Goal: Information Seeking & Learning: Learn about a topic

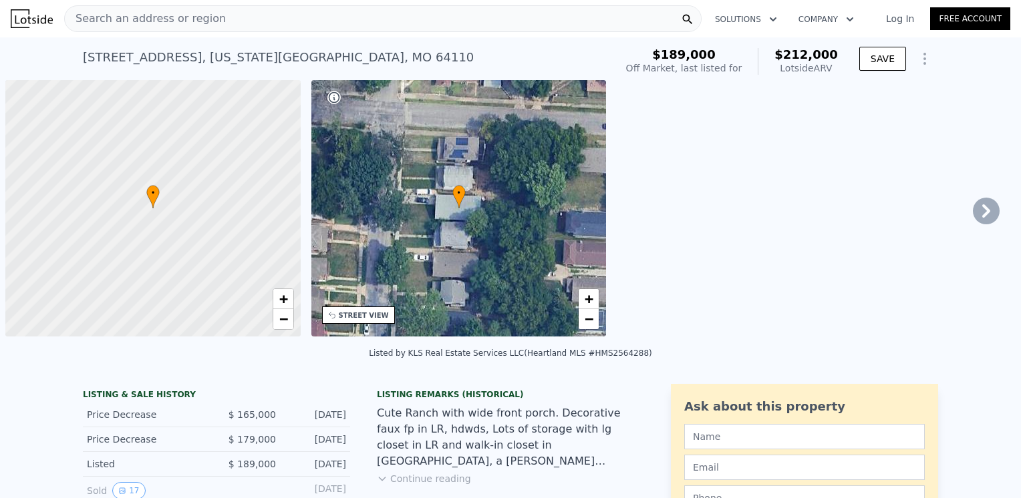
scroll to position [0, 5]
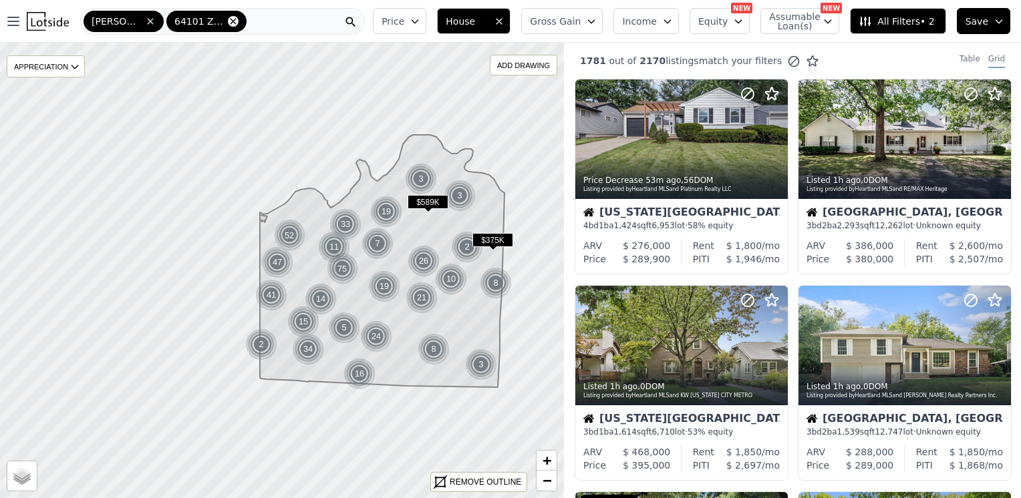
click at [230, 23] on icon at bounding box center [233, 21] width 6 height 6
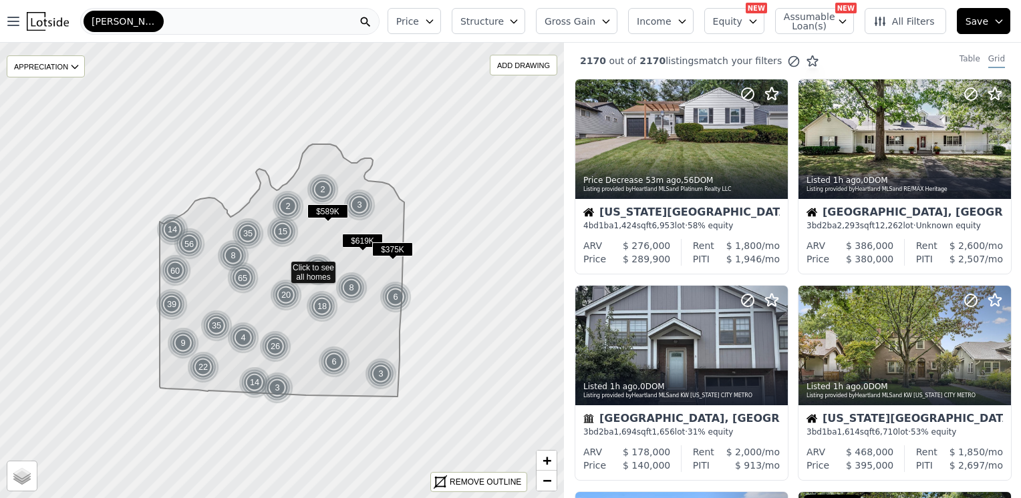
click at [125, 24] on div "[PERSON_NAME]" at bounding box center [124, 21] width 80 height 21
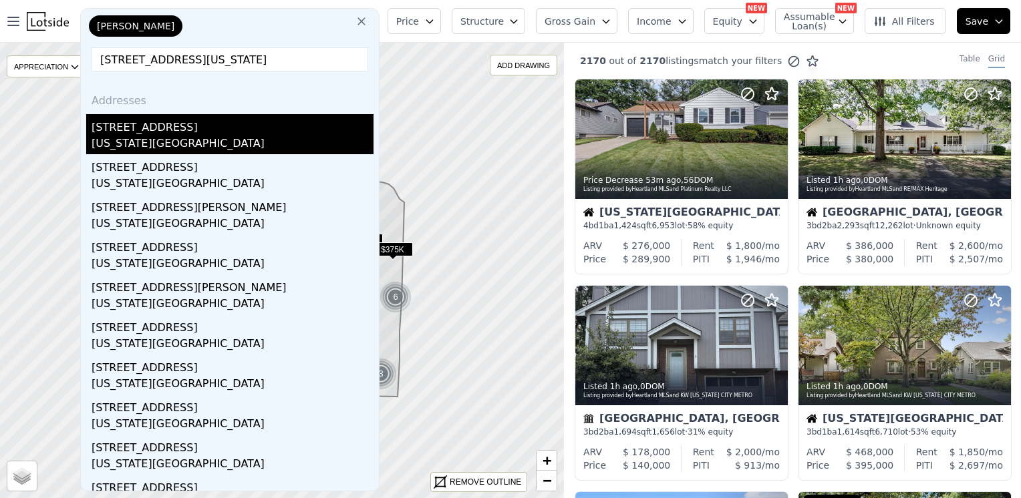
type input "[STREET_ADDRESS][US_STATE]"
click at [154, 128] on div "[STREET_ADDRESS]" at bounding box center [233, 124] width 282 height 21
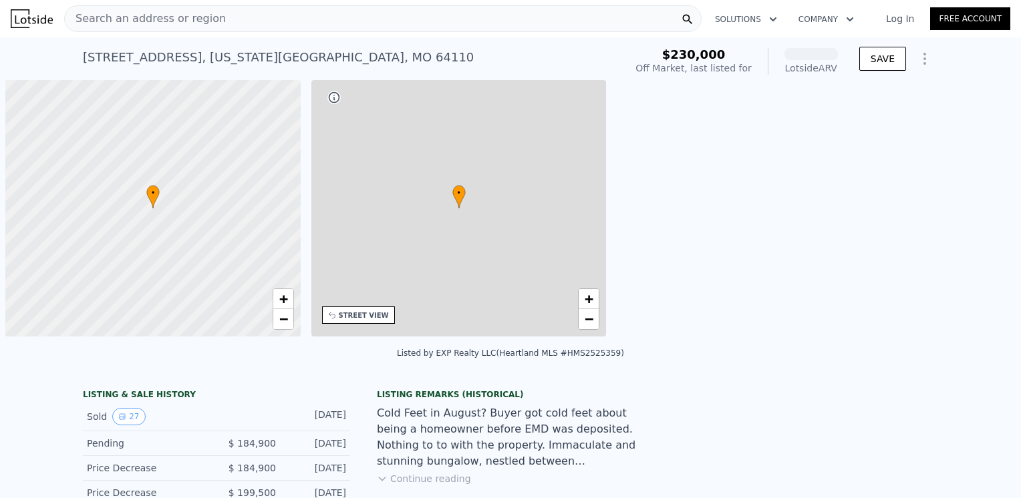
scroll to position [0, 5]
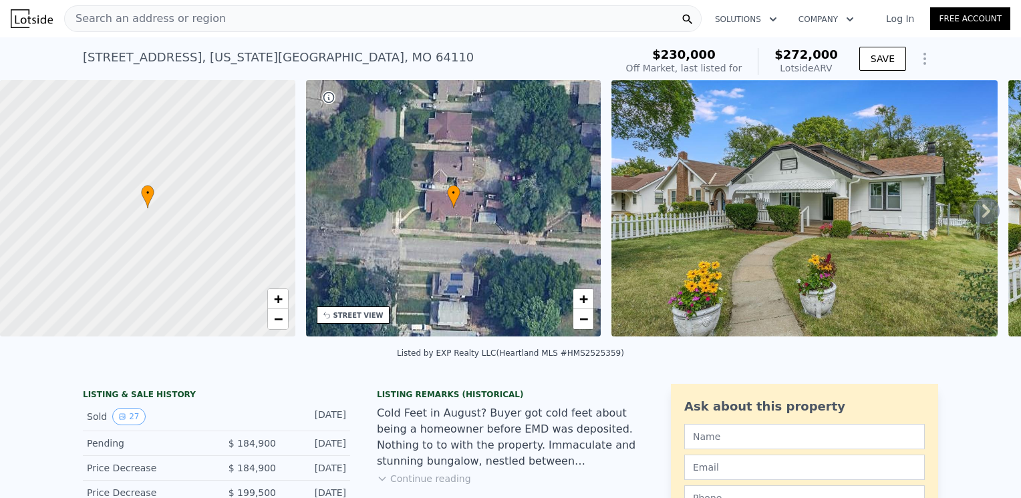
click at [720, 214] on img at bounding box center [804, 208] width 386 height 257
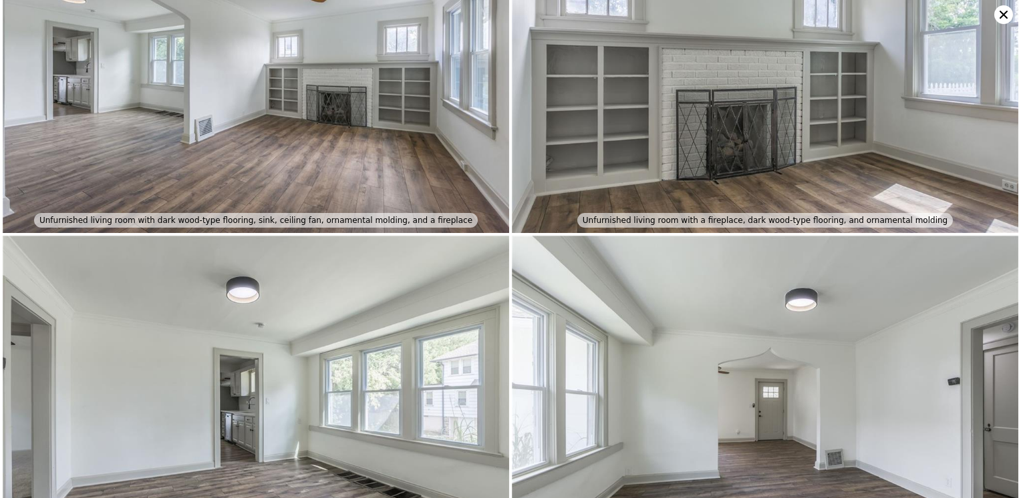
scroll to position [672, 0]
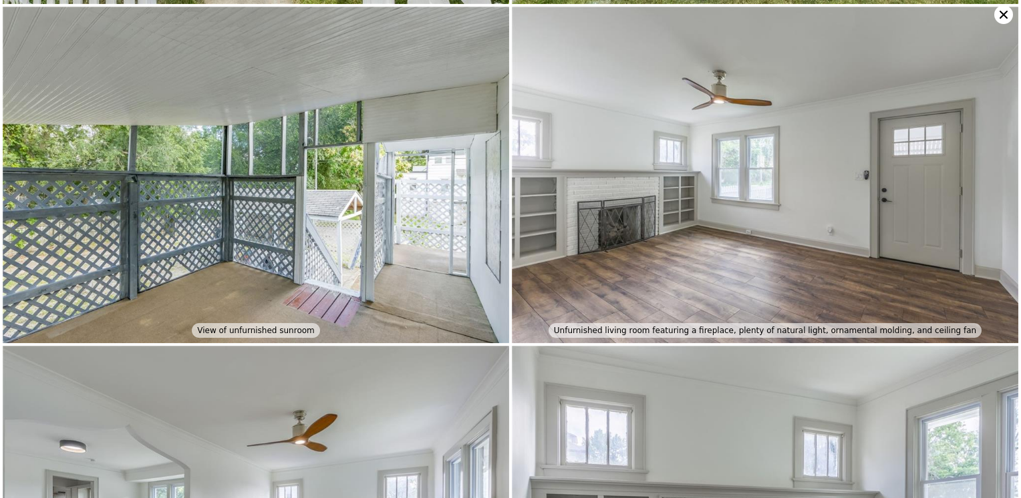
click at [1004, 19] on icon at bounding box center [1003, 14] width 19 height 19
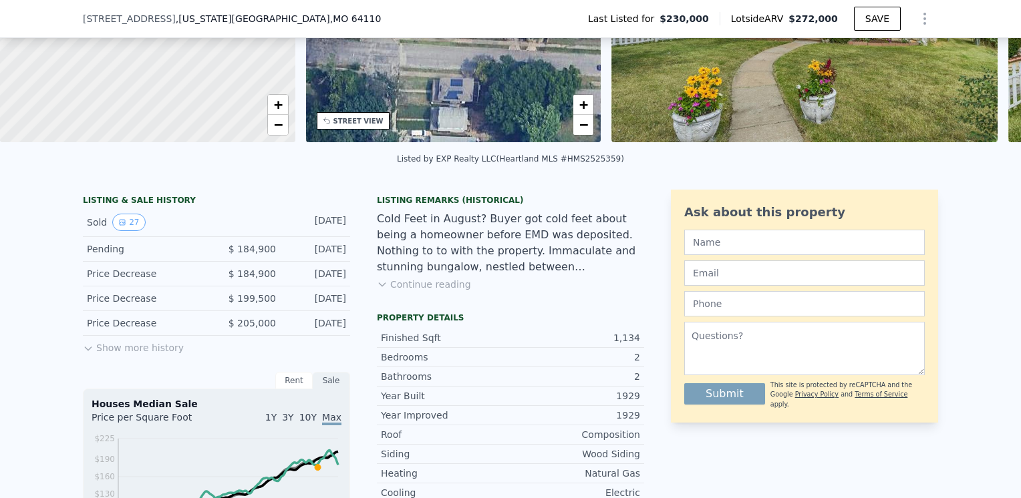
scroll to position [0, 0]
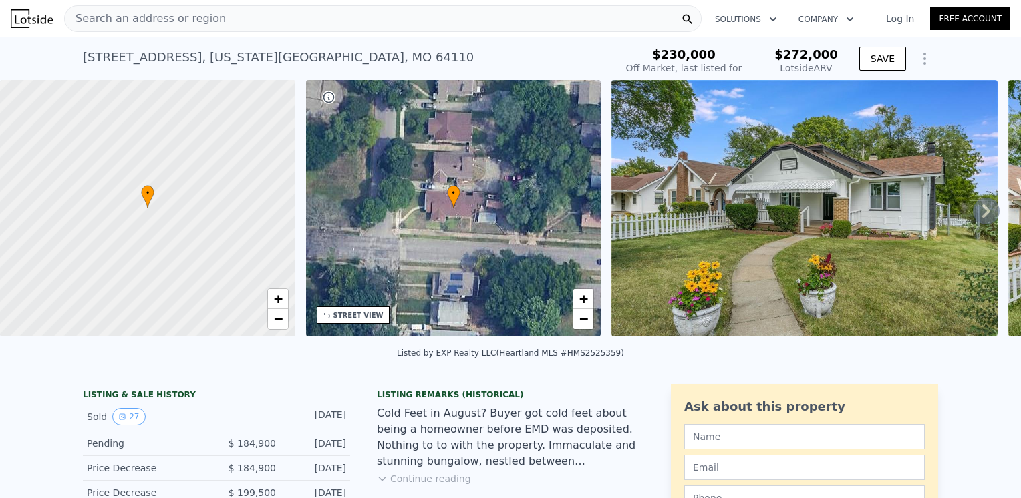
click at [200, 19] on span "Search an address or region" at bounding box center [145, 19] width 161 height 16
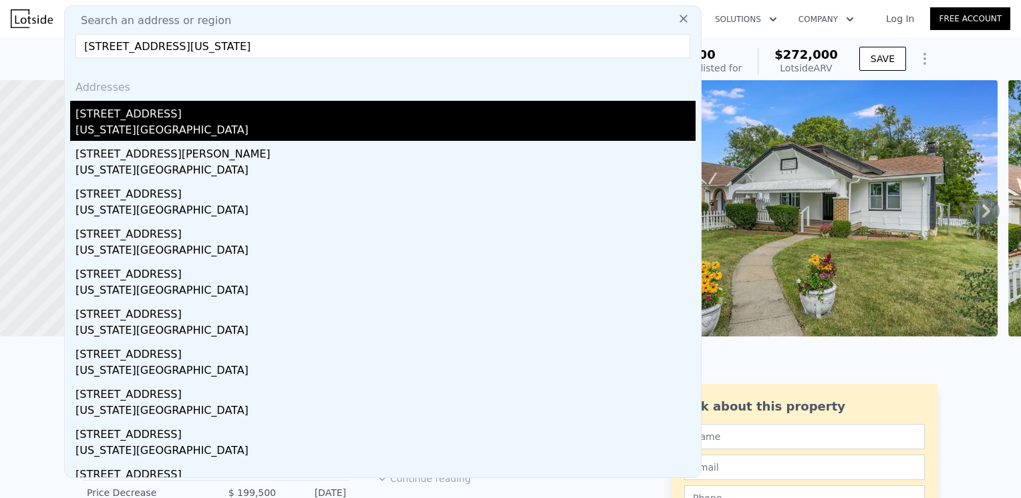
type input "[STREET_ADDRESS][US_STATE]"
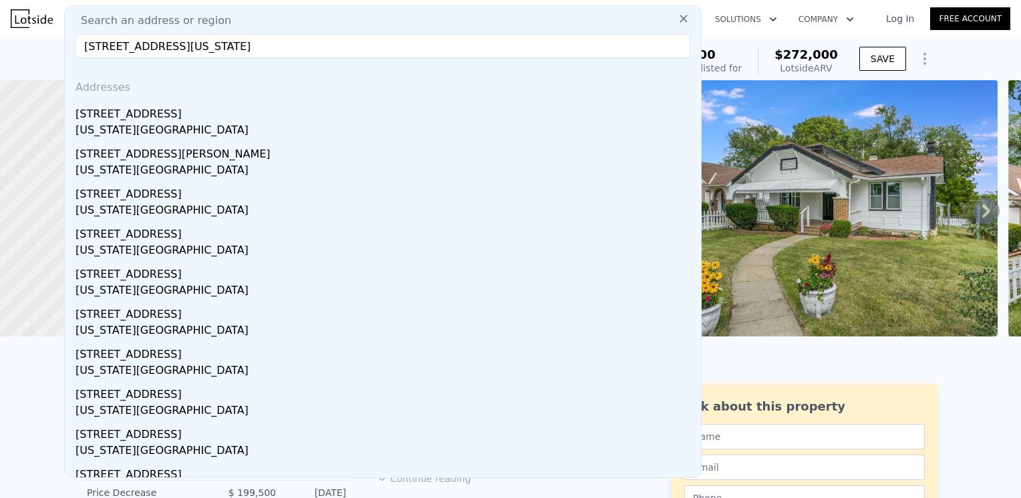
click at [155, 116] on div "[STREET_ADDRESS]" at bounding box center [386, 111] width 620 height 21
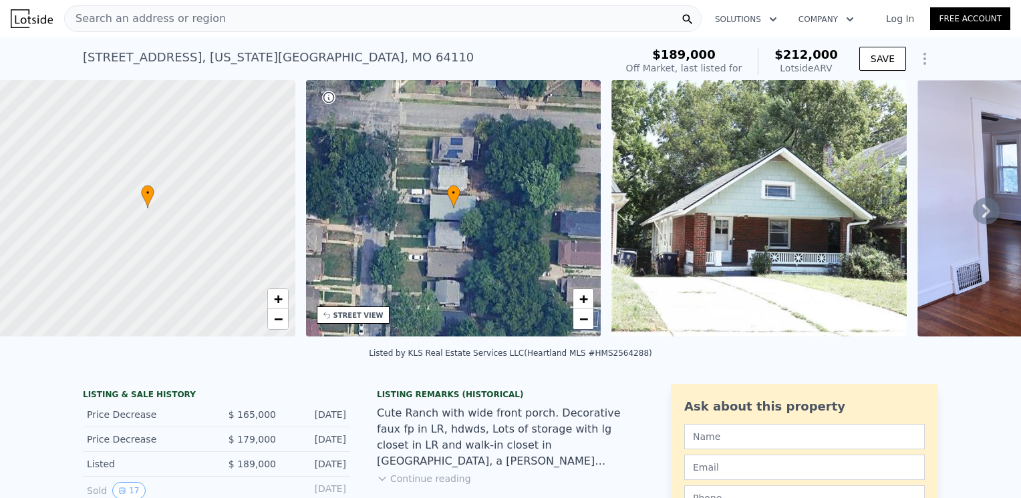
click at [168, 11] on span "Search an address or region" at bounding box center [145, 19] width 161 height 16
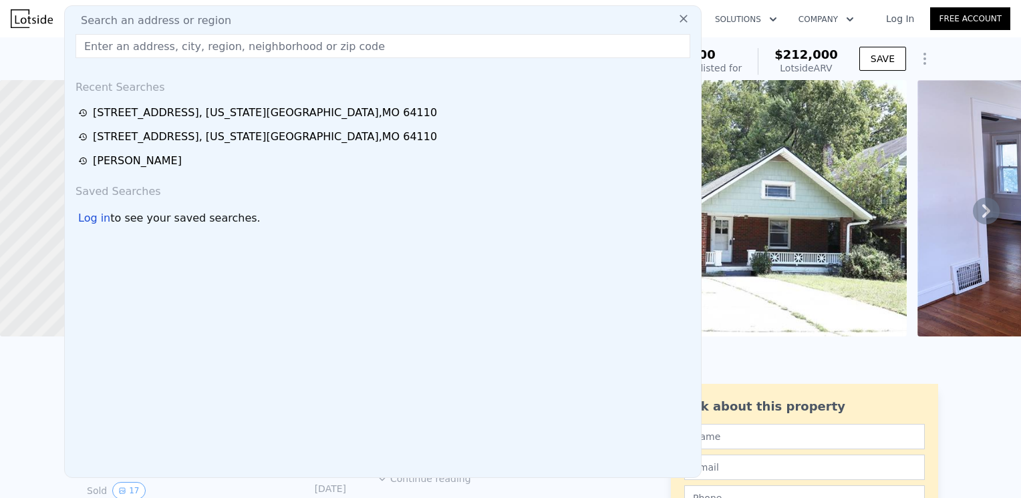
type input "6004 Forest Ave, Kansas City, MO 64110"
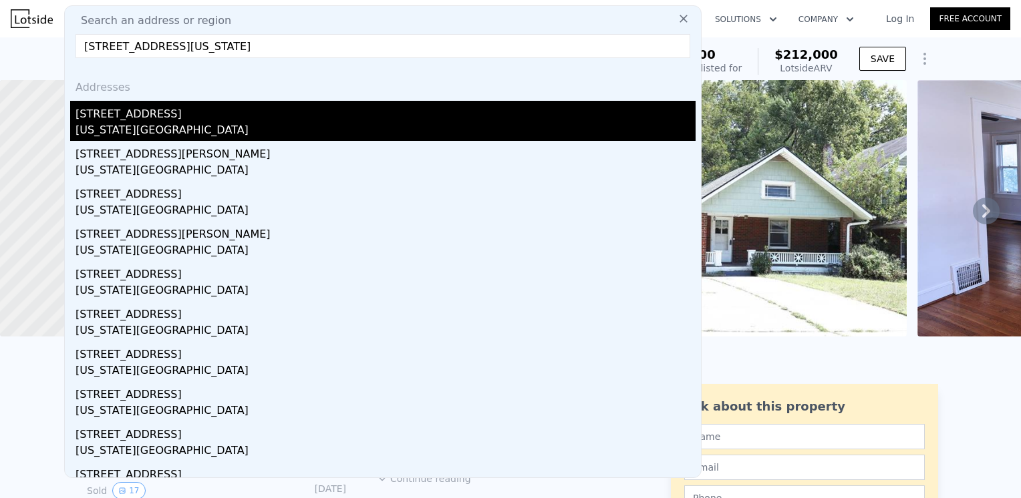
click at [151, 121] on div "[STREET_ADDRESS]" at bounding box center [386, 111] width 620 height 21
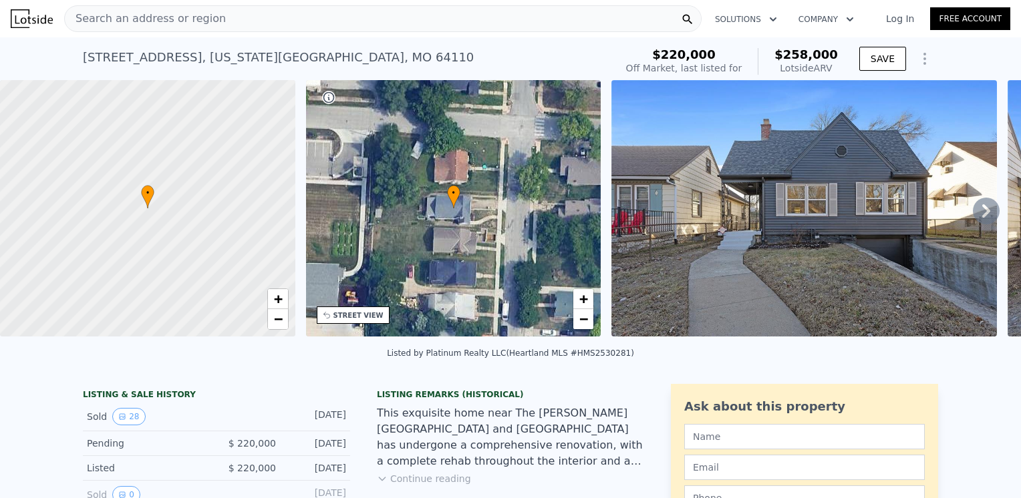
click at [976, 210] on icon at bounding box center [986, 211] width 27 height 27
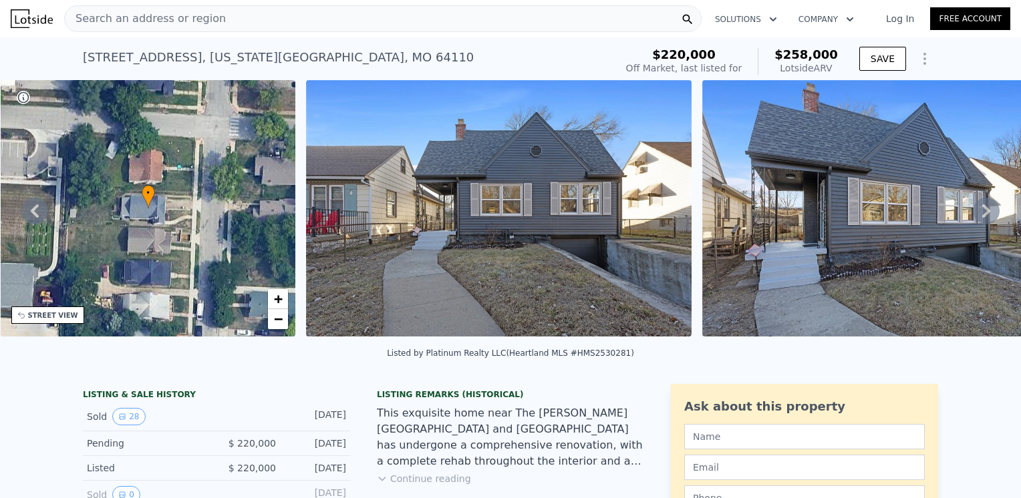
click at [982, 210] on icon at bounding box center [986, 210] width 8 height 13
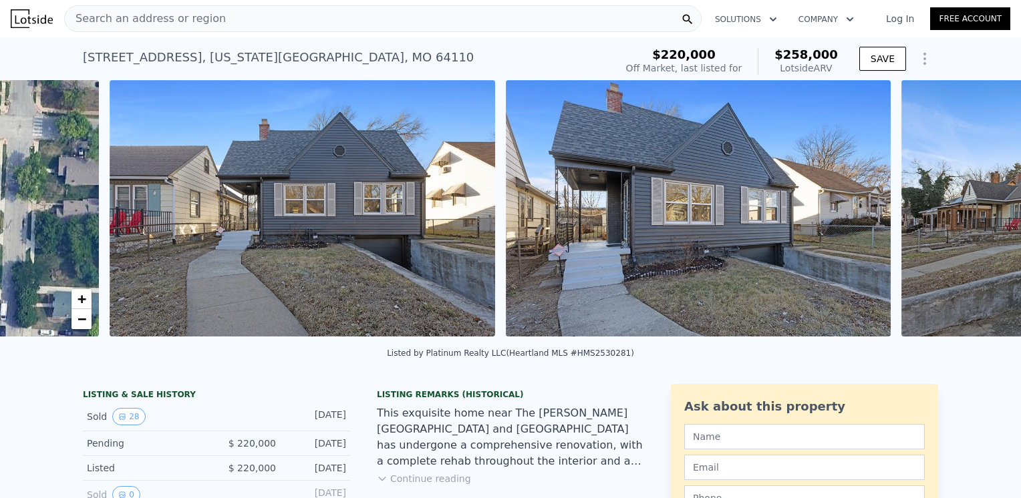
scroll to position [0, 611]
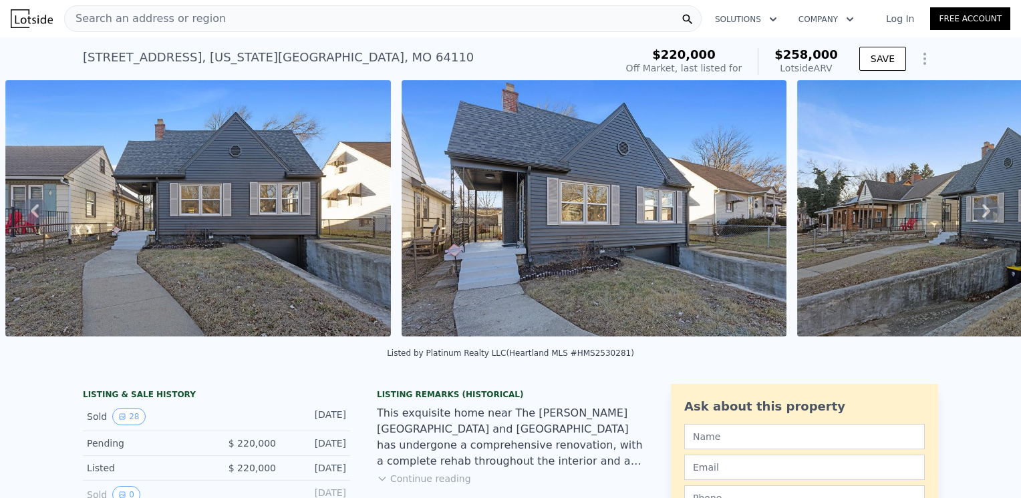
click at [982, 210] on icon at bounding box center [986, 210] width 8 height 13
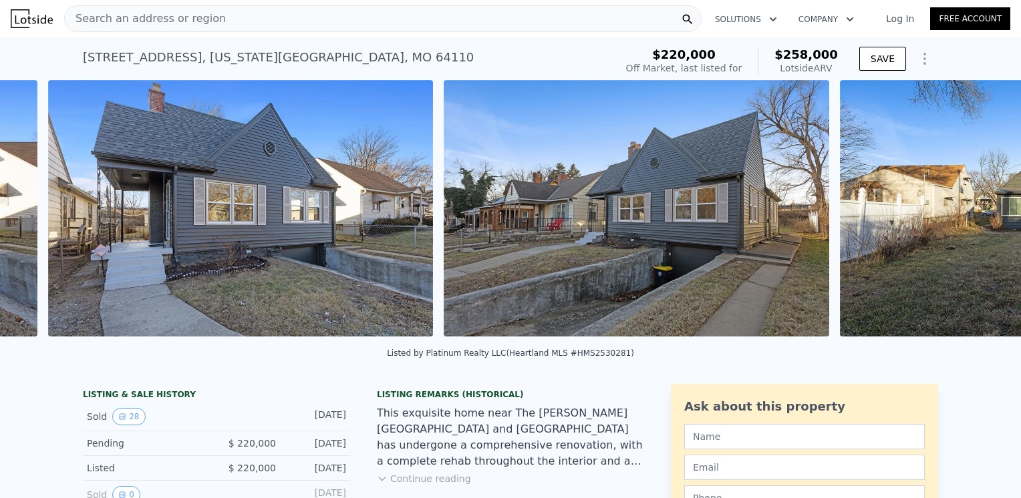
scroll to position [0, 1008]
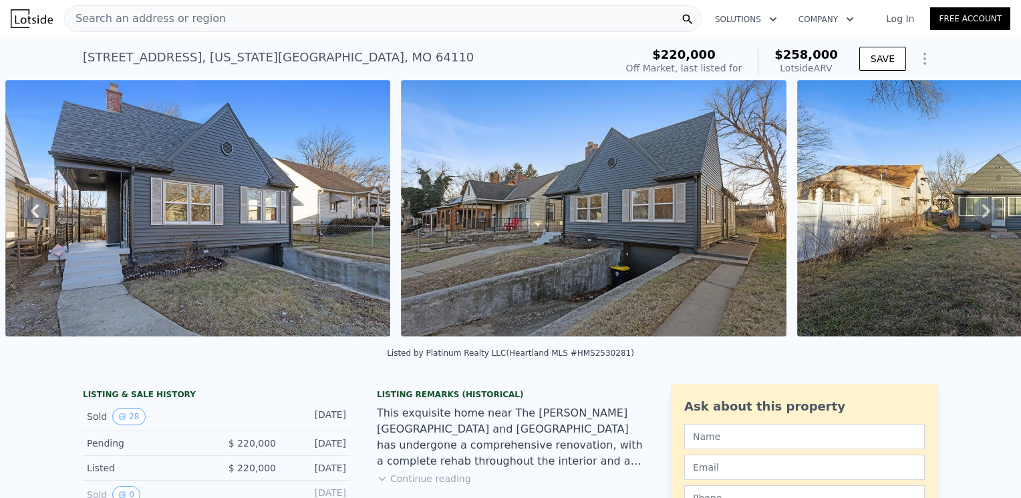
click at [670, 204] on img at bounding box center [594, 208] width 386 height 257
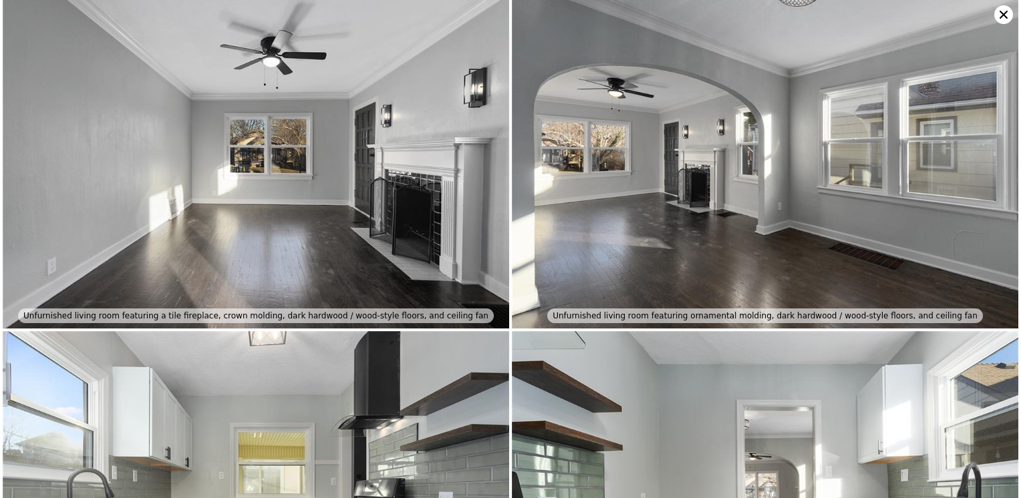
scroll to position [1346, 0]
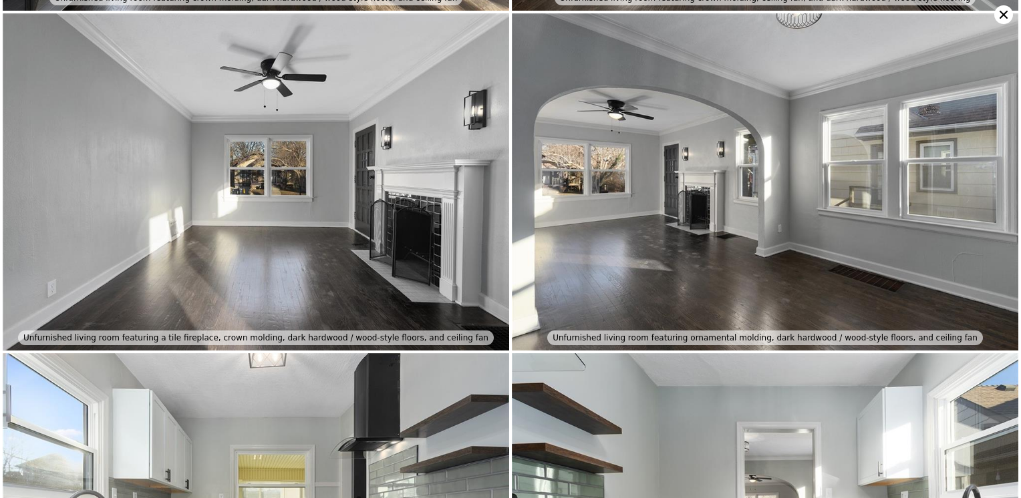
click at [1003, 11] on icon at bounding box center [1003, 14] width 19 height 19
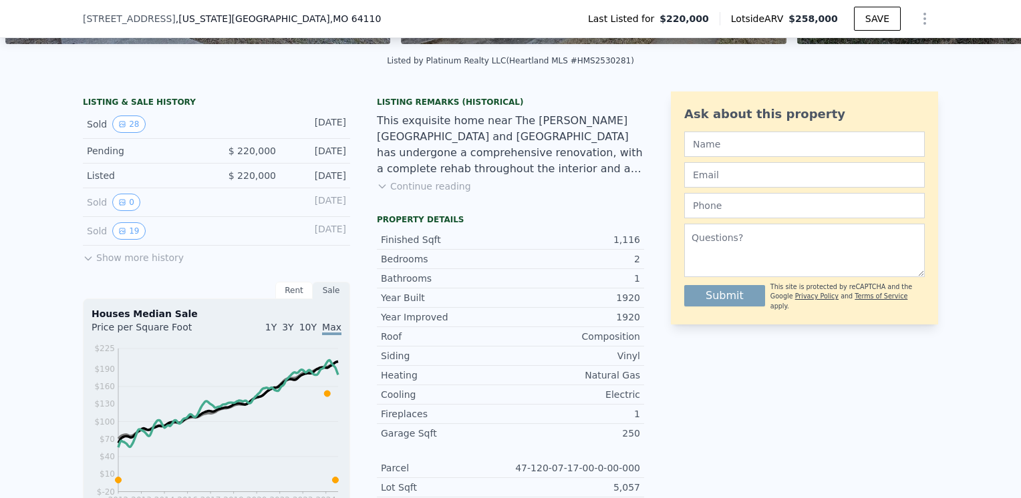
scroll to position [329, 0]
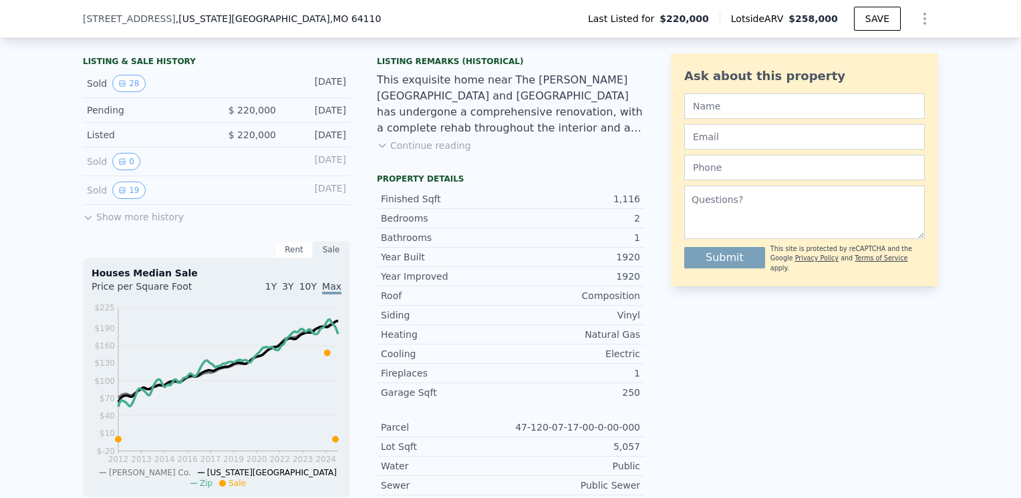
click at [657, 373] on div "LISTING & SALE HISTORY Sold 28 Jun 3, 2025 Pending $ 220,000 Apr 25, 2025 Liste…" at bounding box center [510, 314] width 855 height 527
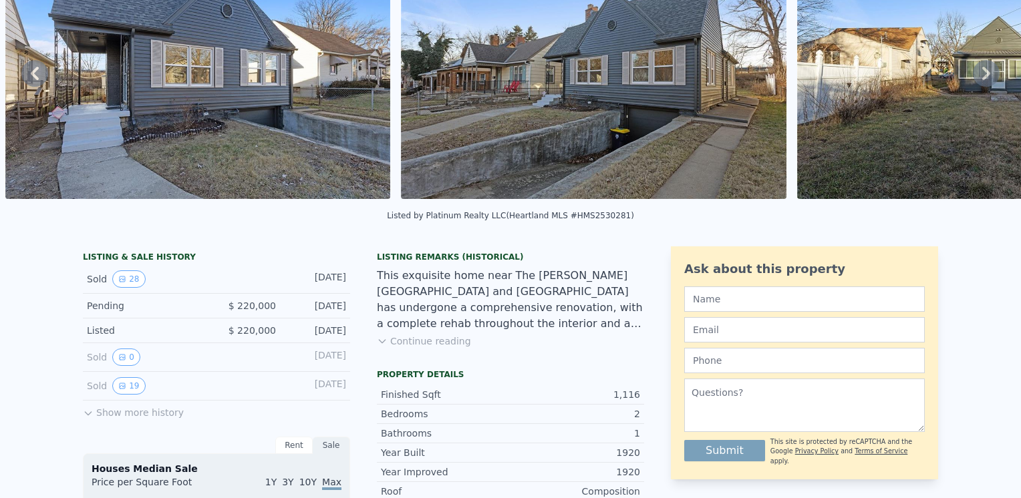
scroll to position [5, 0]
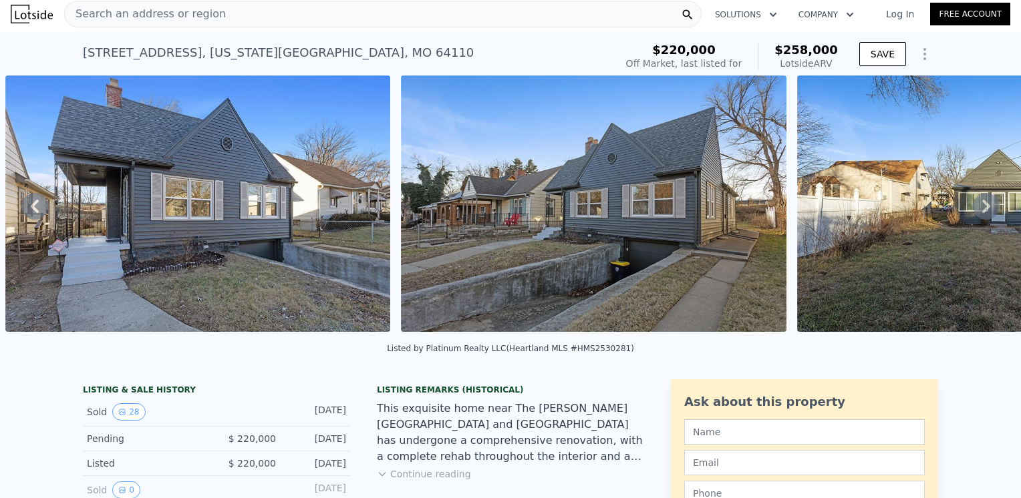
click at [224, 12] on div "Search an address or region" at bounding box center [382, 14] width 637 height 27
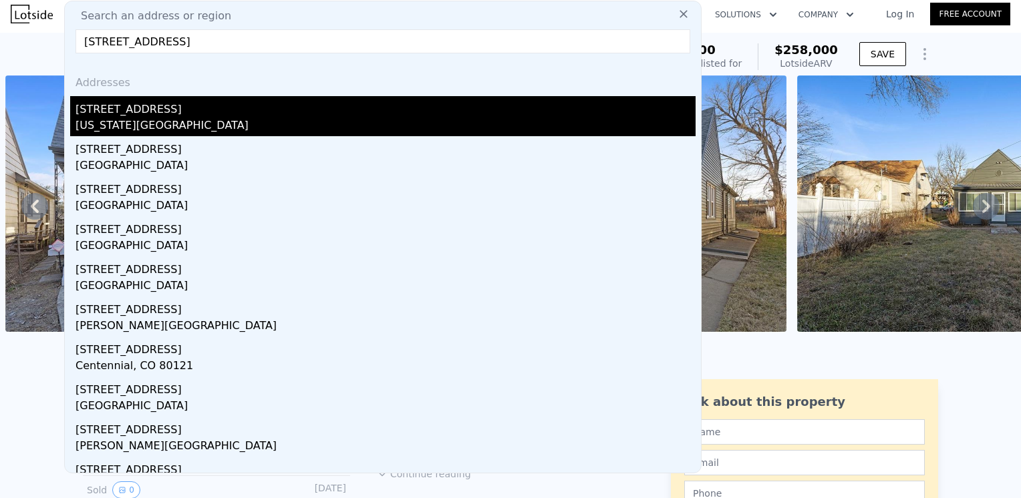
type input "6207 forest ave"
click at [130, 105] on div "[STREET_ADDRESS]" at bounding box center [386, 106] width 620 height 21
type input "763"
type input "1350"
type input "5057"
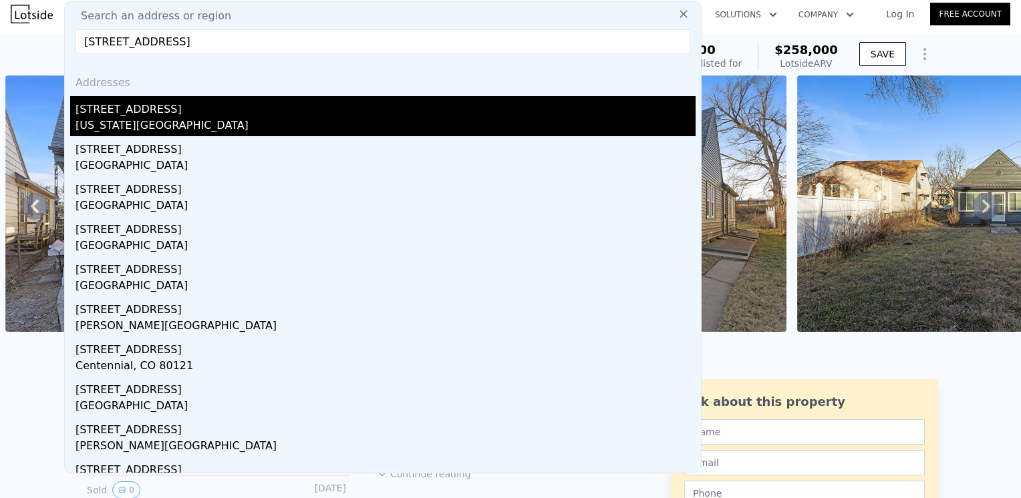
type input "8712"
checkbox input "false"
type input "$ 212,000"
type input "$ 23,366"
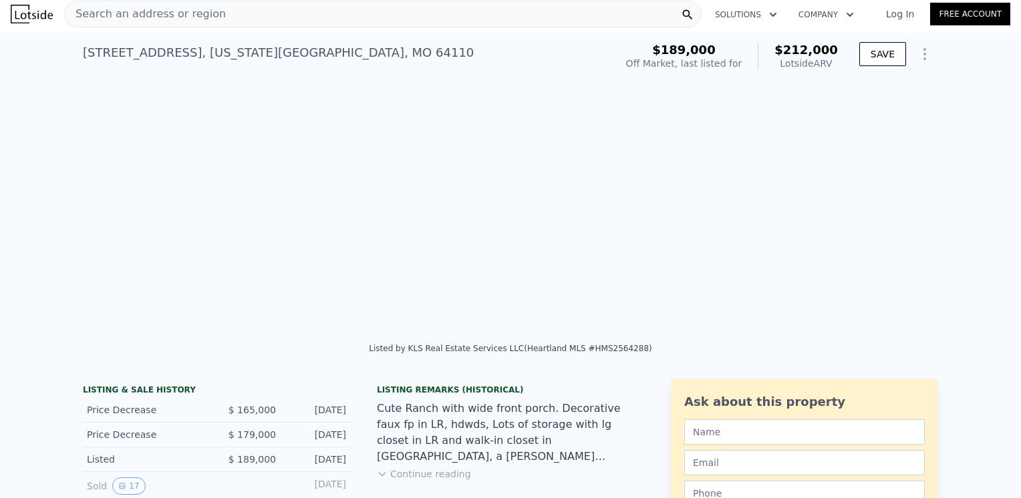
scroll to position [0, 917]
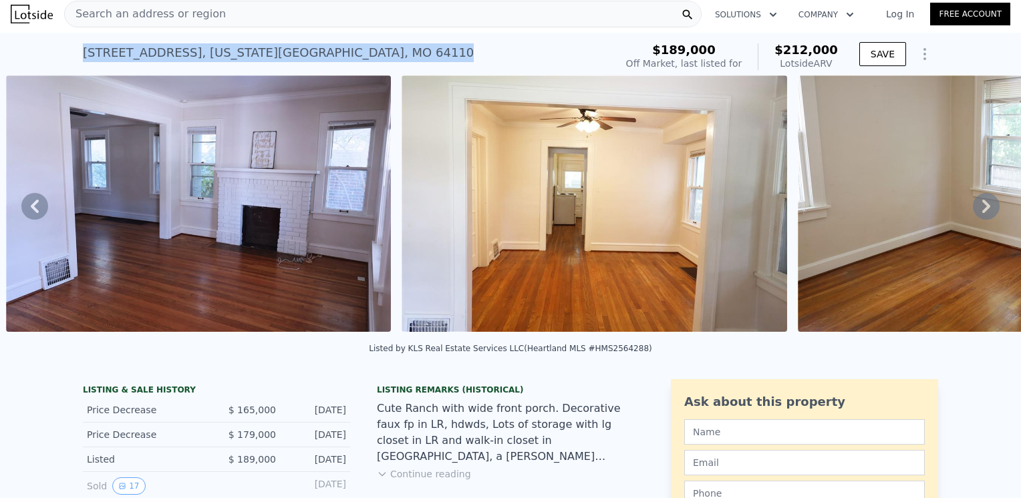
drag, startPoint x: 78, startPoint y: 55, endPoint x: 314, endPoint y: 59, distance: 235.9
click at [314, 59] on div "6207 Forest Ave , Kansas City , MO 64110 Sold Sep 2025 for $165k (~ARV $212k )" at bounding box center [346, 56] width 527 height 37
copy div "6207 Forest Ave , Kansas City , MO 64110"
